Goal: Submit feedback/report problem

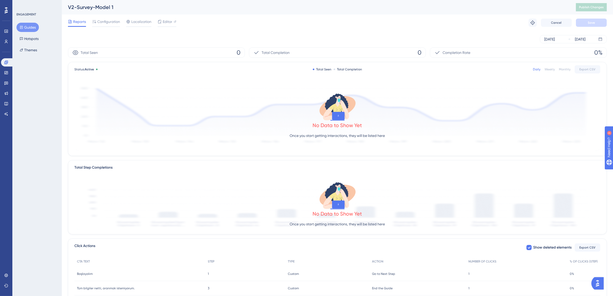
click at [36, 27] on button "Guides" at bounding box center [27, 27] width 22 height 9
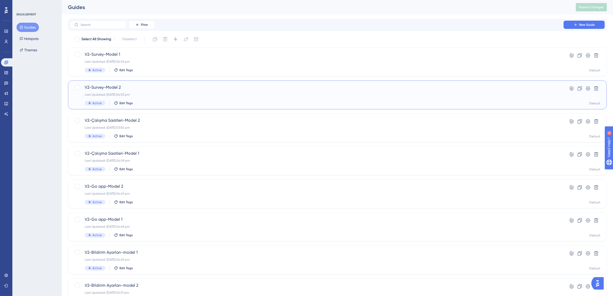
click at [156, 96] on div "Last Updated: [DATE] 04:53 pm" at bounding box center [317, 94] width 465 height 4
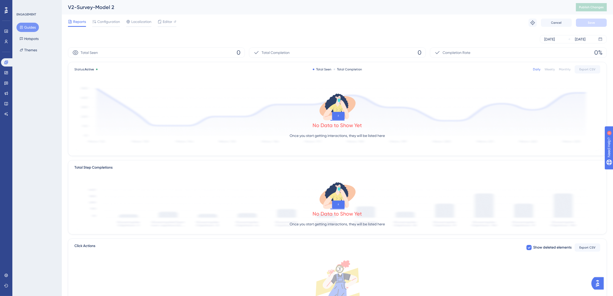
click at [34, 27] on button "Guides" at bounding box center [27, 27] width 22 height 9
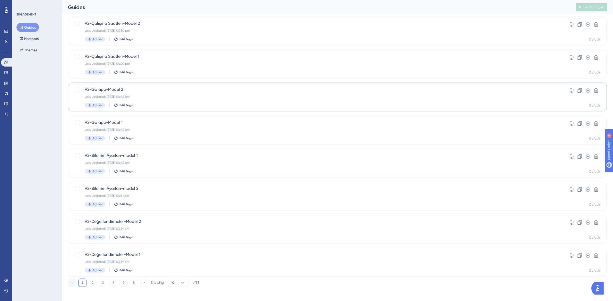
scroll to position [99, 0]
click at [152, 166] on div "V2-Bildirim Ayarları-model 1 Last Updated: [DATE] 04:49 pm Active Edit Tags" at bounding box center [317, 160] width 465 height 21
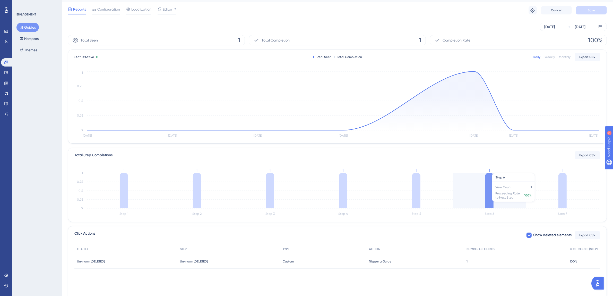
scroll to position [30, 0]
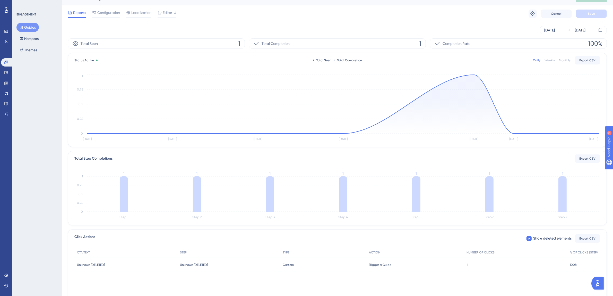
scroll to position [30, 0]
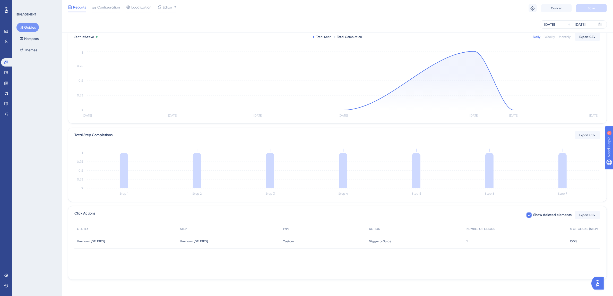
click at [597, 283] on img "Open AI Assistant Launcher" at bounding box center [597, 282] width 9 height 9
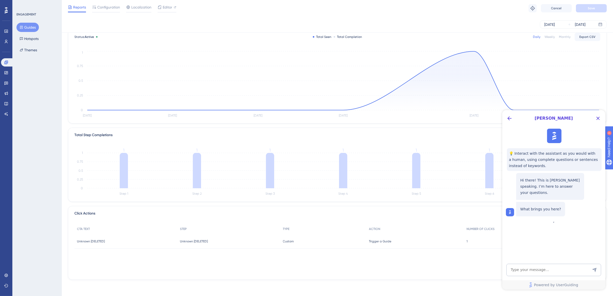
scroll to position [0, 0]
click at [552, 267] on textarea "AI Assistant Text Input" at bounding box center [554, 269] width 95 height 12
click at [528, 271] on textarea "Selamlar, click actions alanında buton isimleri yine unkonwn olarak görünüyor" at bounding box center [554, 267] width 95 height 17
click at [561, 272] on textarea "Selamlar, click actions alanında buton isimleri yine unknown olarak görünüyor" at bounding box center [554, 267] width 95 height 17
click at [579, 272] on textarea "Selamlar, click actions alanında buton isimleri yine unknown olarak görünüyor" at bounding box center [554, 267] width 95 height 17
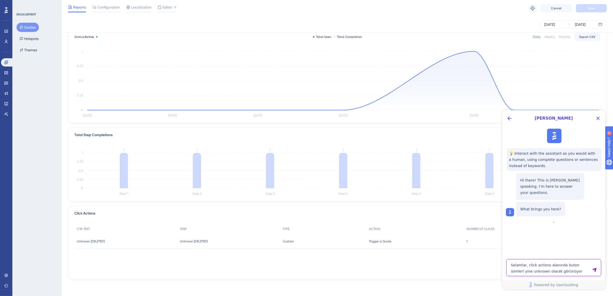
type textarea "Selamlar, click actions alanında buton isimleri yine unknown olarak görünüyor"
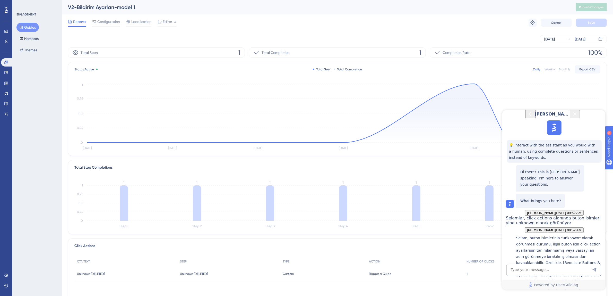
click at [578, 117] on icon "Close Button" at bounding box center [575, 114] width 6 height 6
